Goal: Complete application form: Complete application form

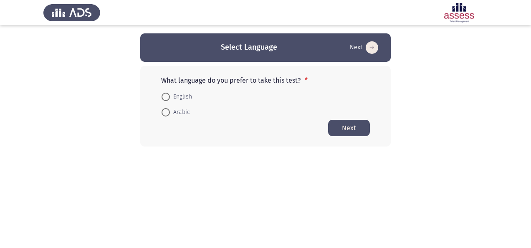
click at [169, 95] on span at bounding box center [165, 97] width 8 height 8
click at [169, 95] on input "English" at bounding box center [165, 97] width 8 height 8
radio input "true"
click at [335, 124] on button "Next" at bounding box center [349, 127] width 42 height 16
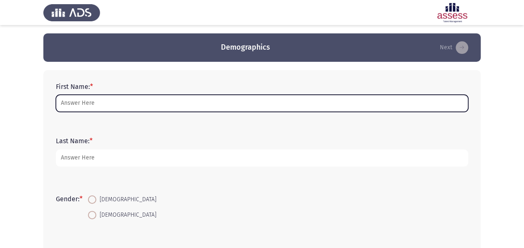
click at [97, 103] on input "First Name: *" at bounding box center [262, 103] width 413 height 17
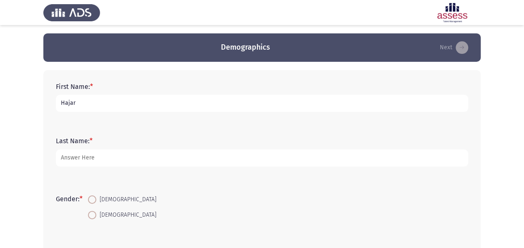
type input "Hajar"
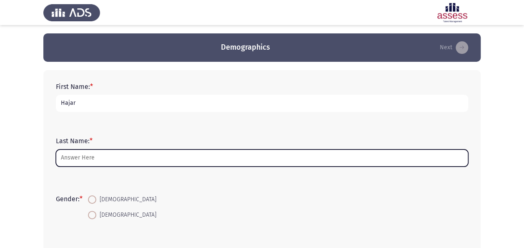
click at [99, 153] on input "Last Name: *" at bounding box center [262, 157] width 413 height 17
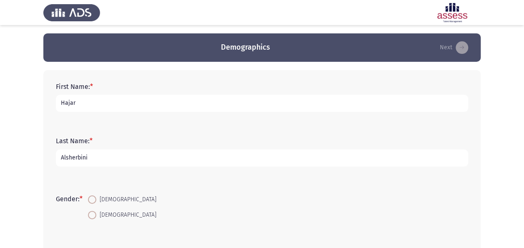
type input "Alsherbini"
click at [106, 197] on span "[DEMOGRAPHIC_DATA]" at bounding box center [126, 199] width 60 height 10
click at [96, 197] on input "[DEMOGRAPHIC_DATA]" at bounding box center [92, 199] width 8 height 8
radio input "true"
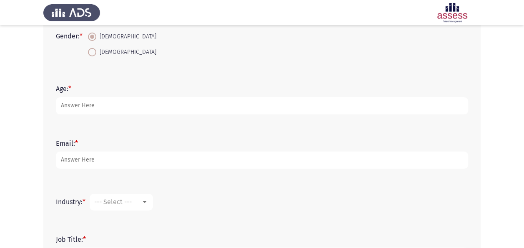
scroll to position [167, 0]
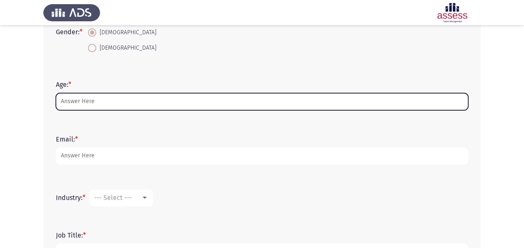
click at [113, 98] on input "Age: *" at bounding box center [262, 101] width 413 height 17
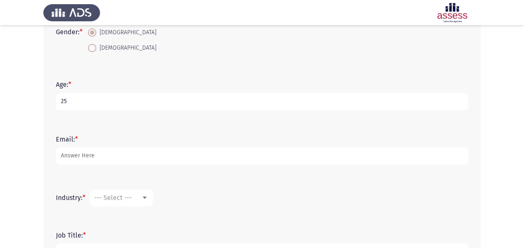
type input "25"
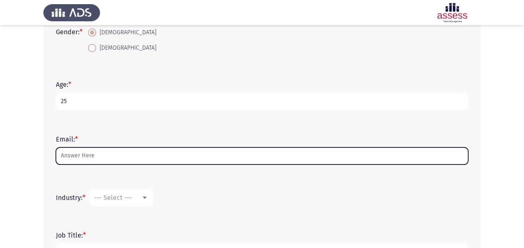
click at [124, 153] on input "Email: *" at bounding box center [262, 155] width 413 height 17
click at [133, 154] on input "Email: *" at bounding box center [262, 155] width 413 height 17
click at [135, 161] on input "Email: *" at bounding box center [262, 155] width 413 height 17
click at [164, 158] on input "Email: *" at bounding box center [262, 155] width 413 height 17
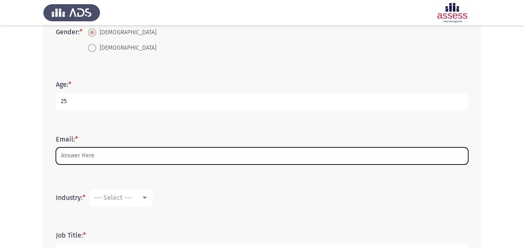
click at [164, 158] on input "Email: *" at bounding box center [262, 155] width 413 height 17
type input "a"
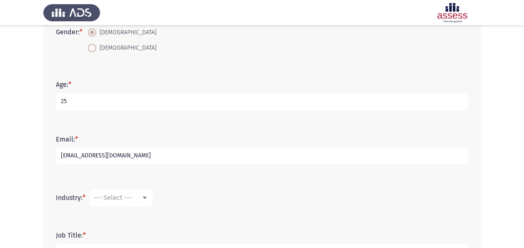
type input "[EMAIL_ADDRESS][DOMAIN_NAME]"
click at [147, 197] on div at bounding box center [145, 197] width 4 height 2
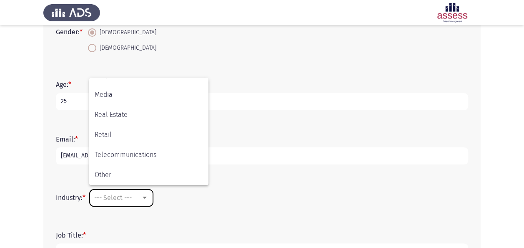
scroll to position [233, 0]
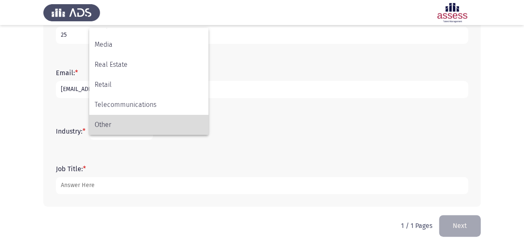
click at [128, 126] on span "Other" at bounding box center [149, 125] width 108 height 20
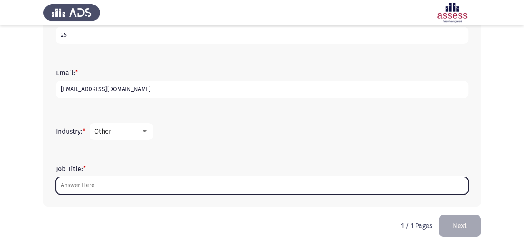
click at [149, 179] on input "Job Title: *" at bounding box center [262, 185] width 413 height 17
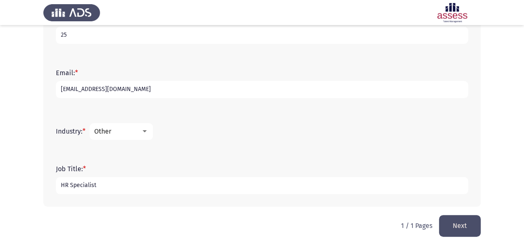
type input "HR Specialist"
click at [475, 219] on button "Next" at bounding box center [460, 225] width 42 height 21
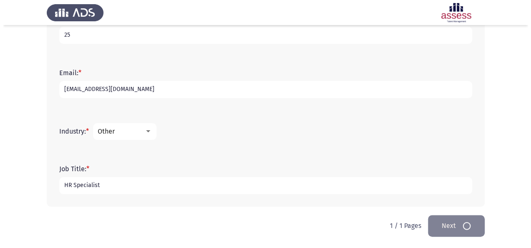
scroll to position [0, 0]
